Goal: Navigation & Orientation: Find specific page/section

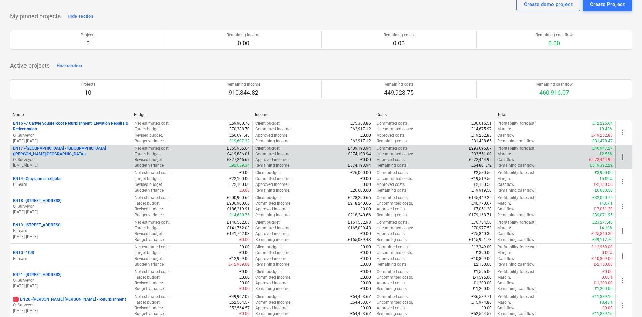
scroll to position [34, 0]
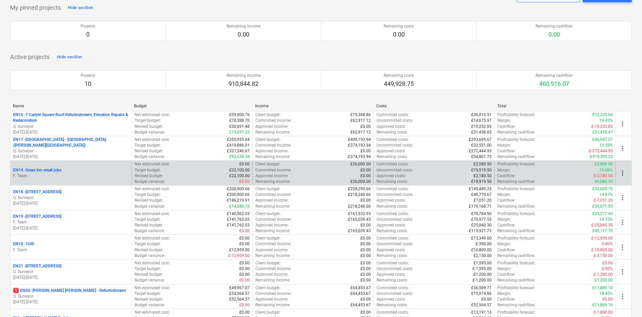
click at [73, 177] on p "F. Team" at bounding box center [71, 176] width 116 height 6
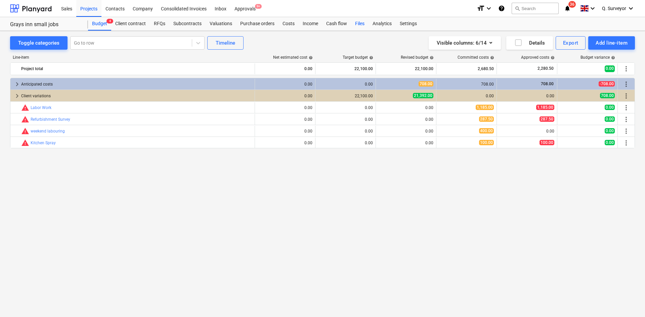
click at [354, 21] on div "Files" at bounding box center [359, 23] width 17 height 13
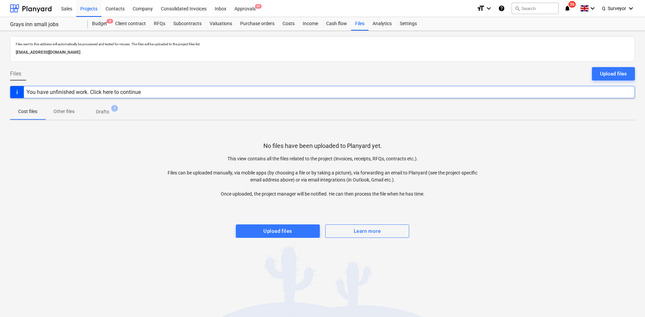
drag, startPoint x: 137, startPoint y: 53, endPoint x: 11, endPoint y: 52, distance: 125.6
click at [11, 52] on div "Files sent to this address will automatically be processed and tested for virus…" at bounding box center [322, 49] width 625 height 26
drag, startPoint x: 23, startPoint y: 52, endPoint x: 189, endPoint y: 54, distance: 165.6
click at [202, 56] on div "[EMAIL_ADDRESS][DOMAIN_NAME]" at bounding box center [322, 53] width 616 height 10
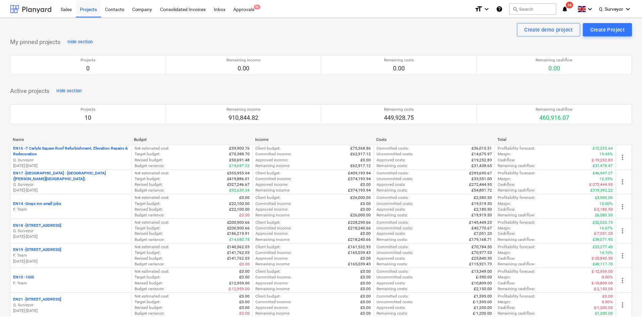
scroll to position [34, 0]
